Goal: Check status: Check status

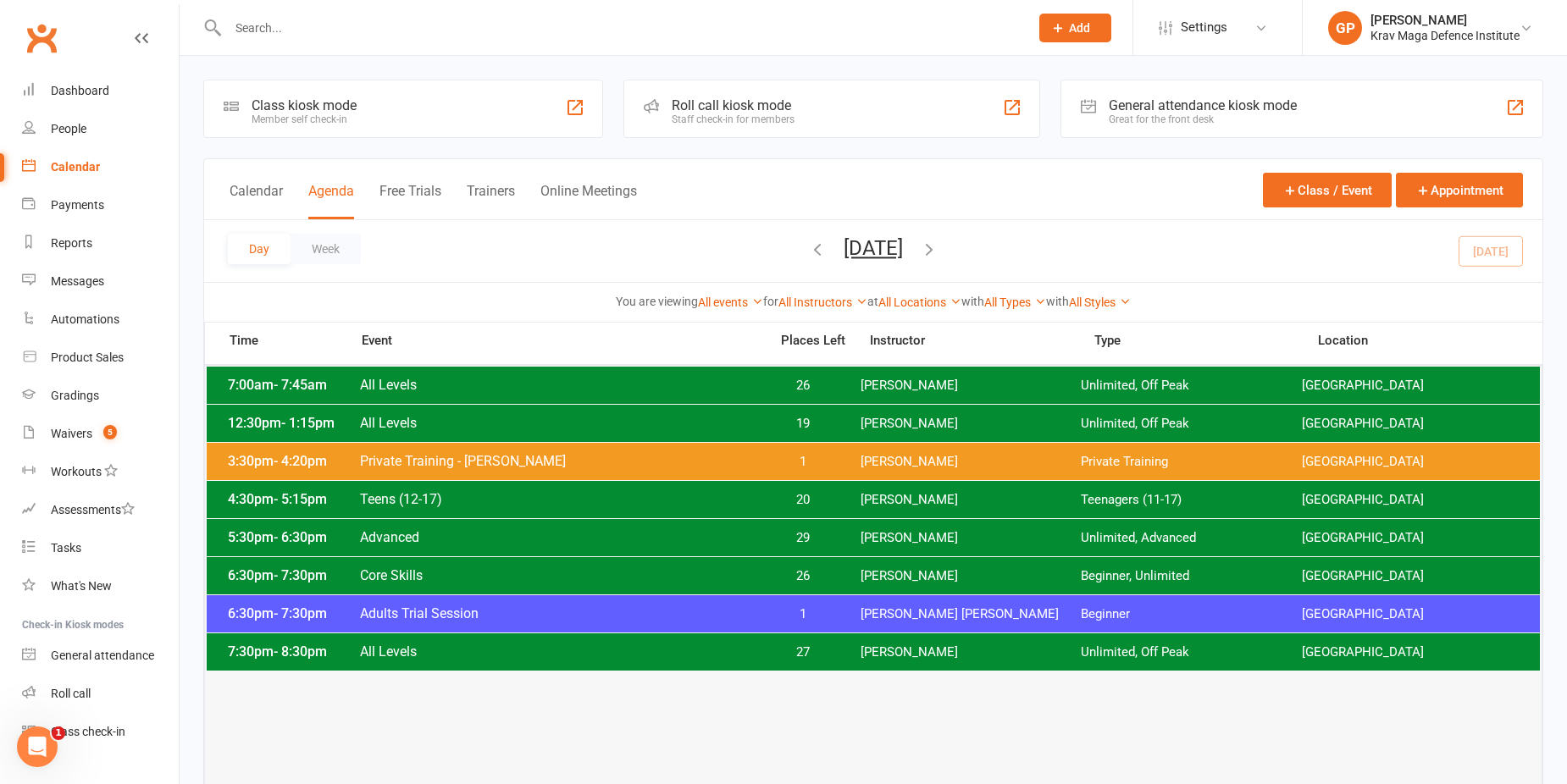
scroll to position [31, 0]
click at [419, 527] on div "5:30pm - 6:30pm Advanced 29 Giacomo Palladin Unlimited, Advanced Surry Hills Gym" at bounding box center [874, 538] width 1334 height 37
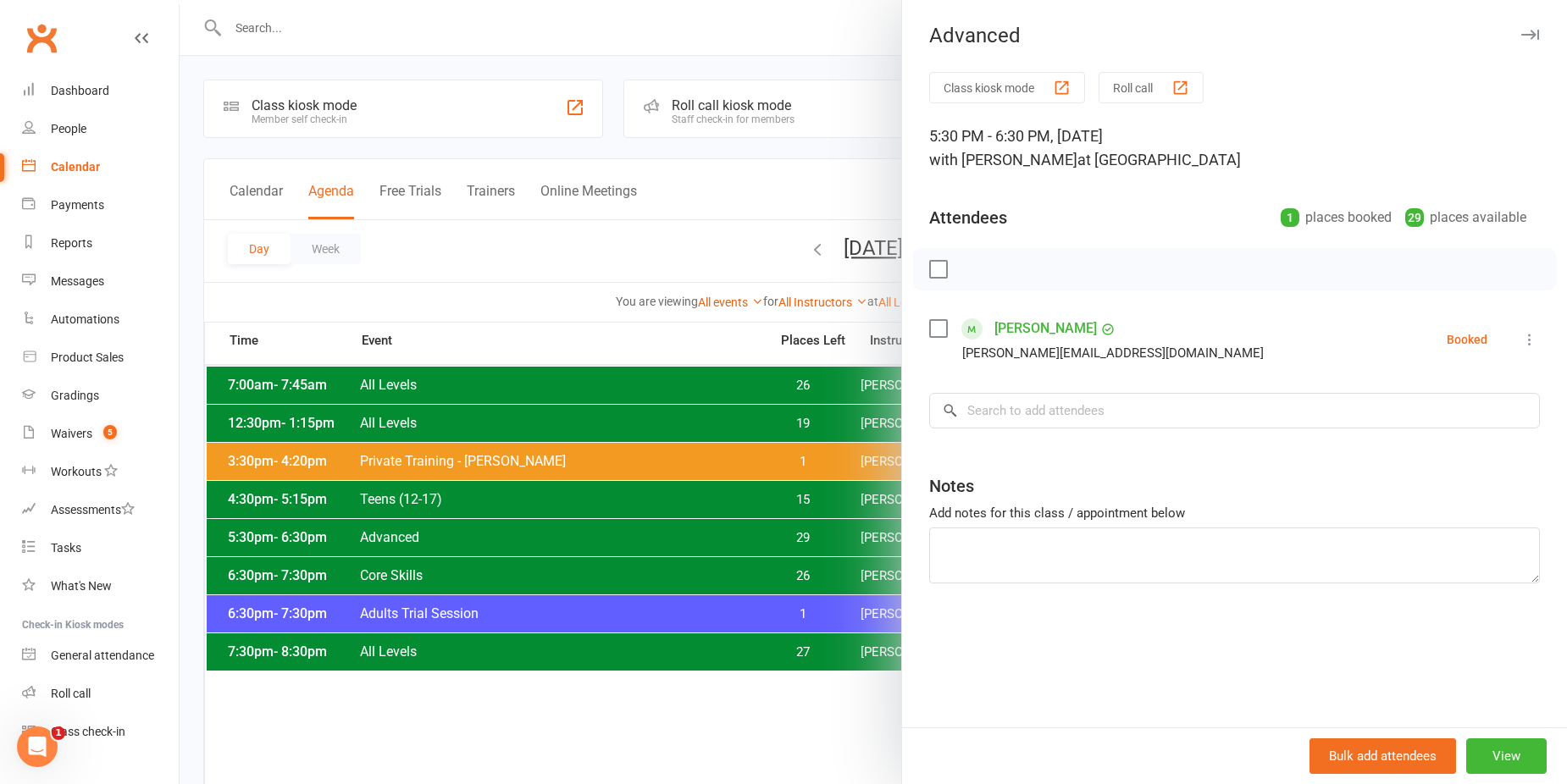
click at [553, 258] on div at bounding box center [874, 392] width 1388 height 784
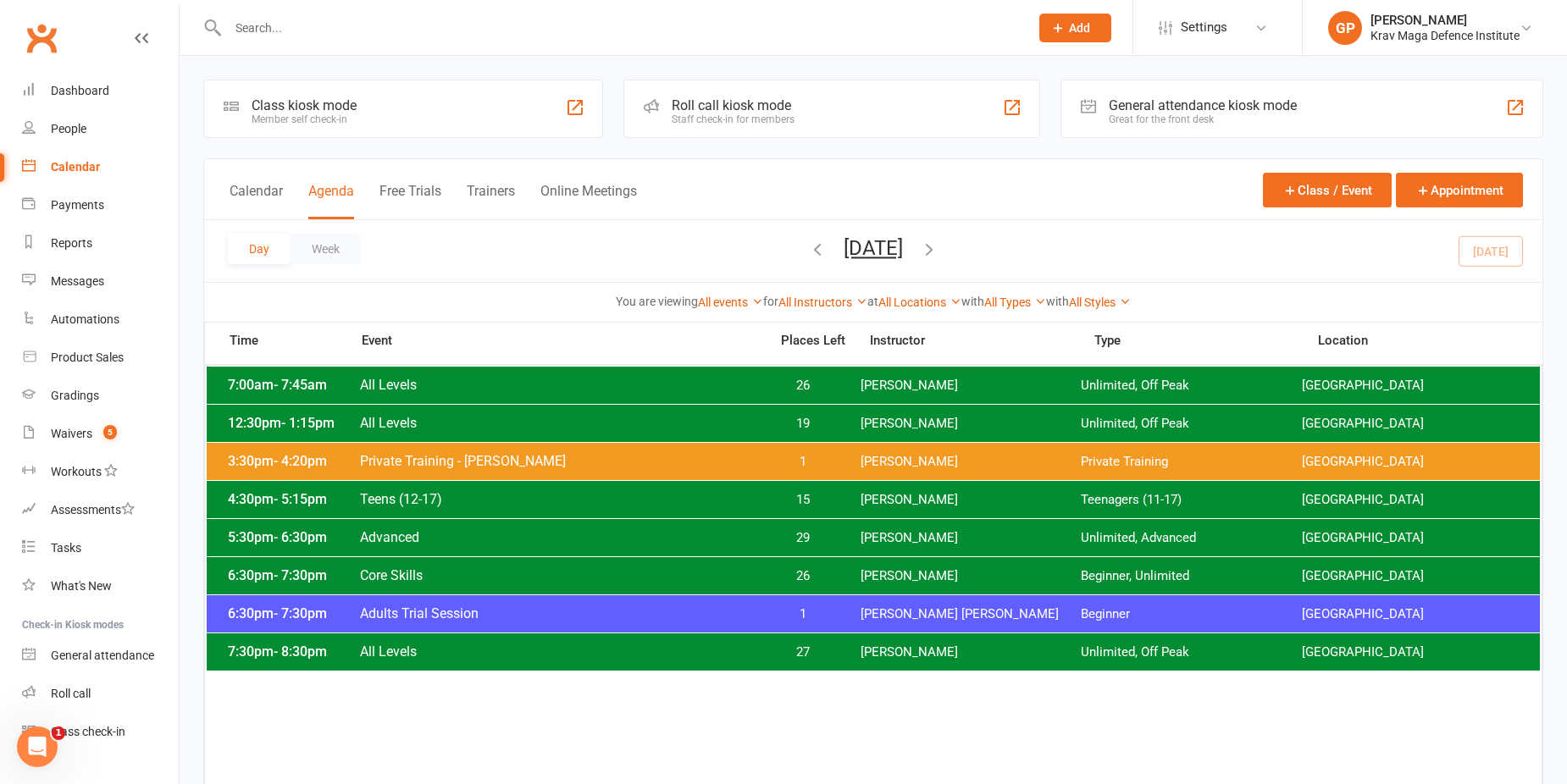
click at [466, 567] on div "6:30pm - 7:30pm Core Skills 26 Giacomo Palladin Beginner, Unlimited Surry Hills…" at bounding box center [874, 575] width 1334 height 37
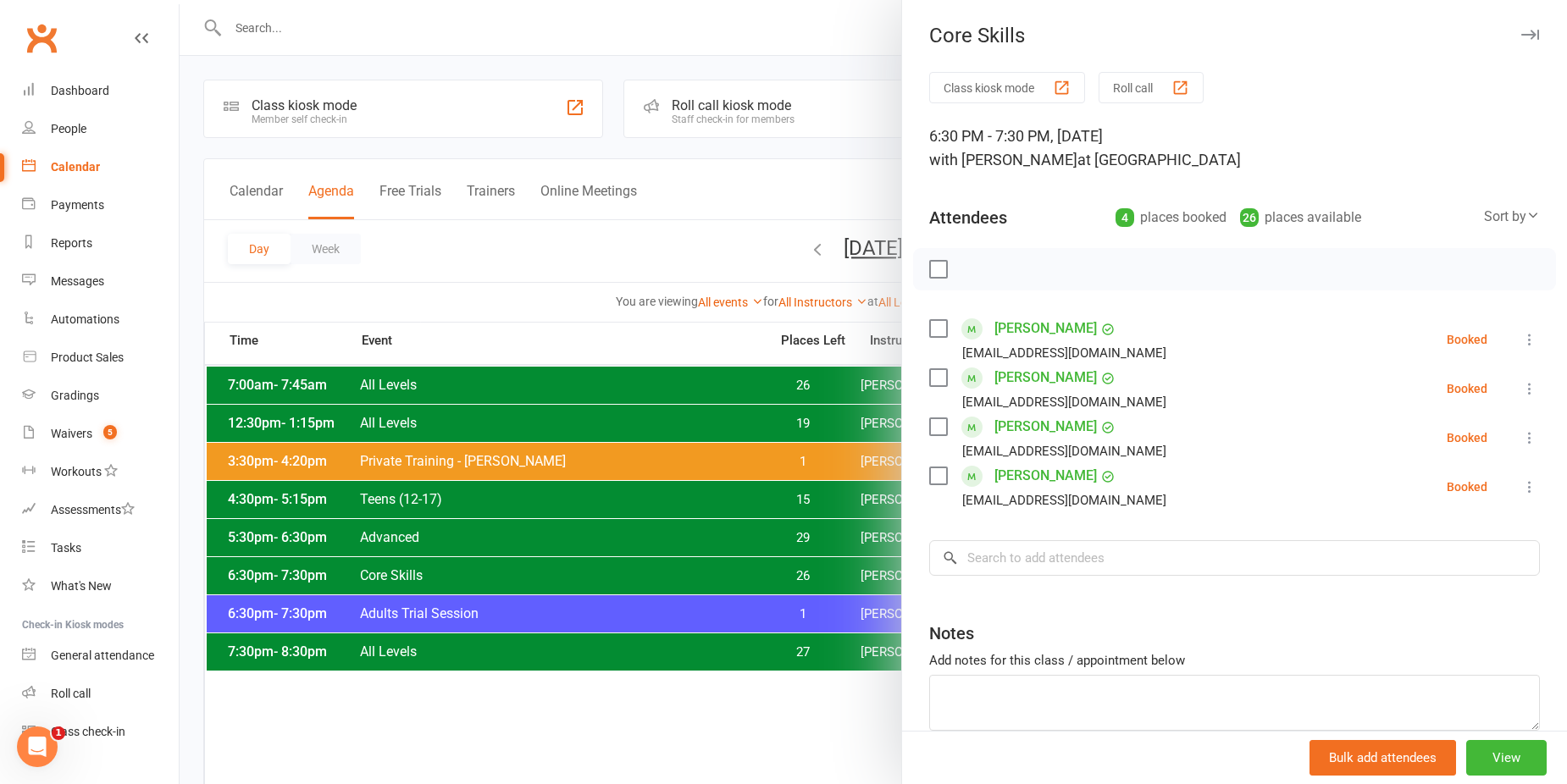
click at [485, 279] on div at bounding box center [874, 392] width 1388 height 784
